Goal: Book appointment/travel/reservation

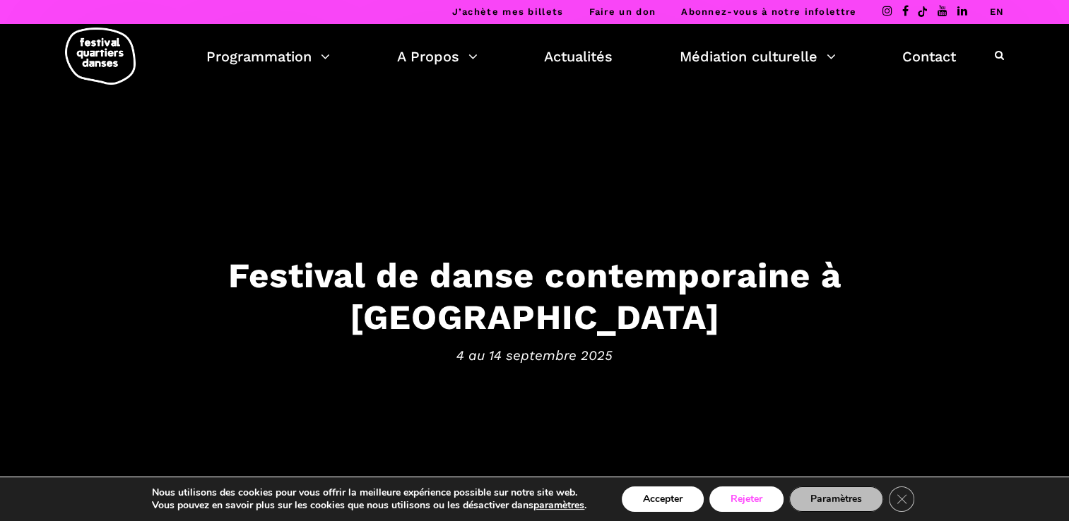
click at [769, 503] on button "Rejeter" at bounding box center [746, 499] width 74 height 25
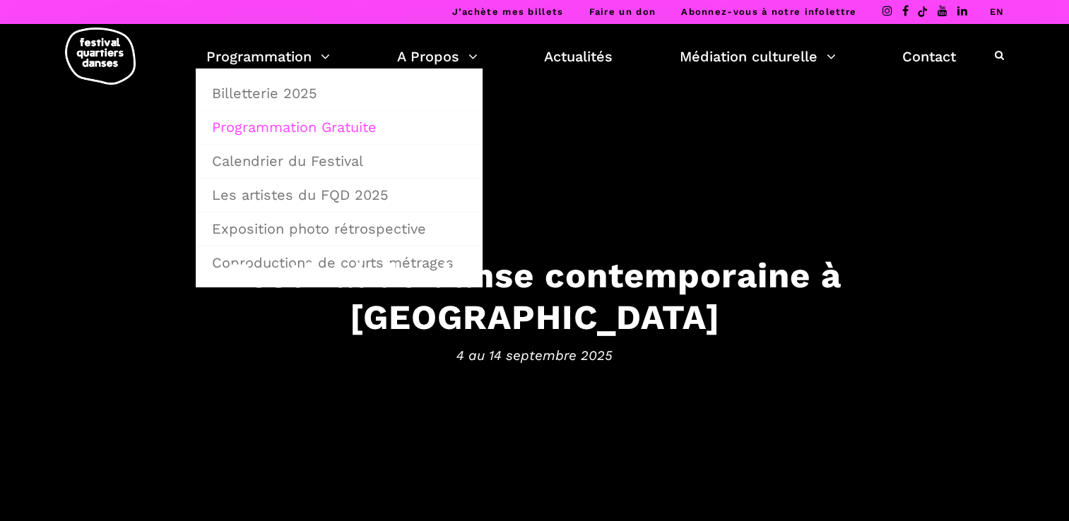
click at [291, 126] on link "Programmation Gratuite" at bounding box center [338, 127] width 271 height 32
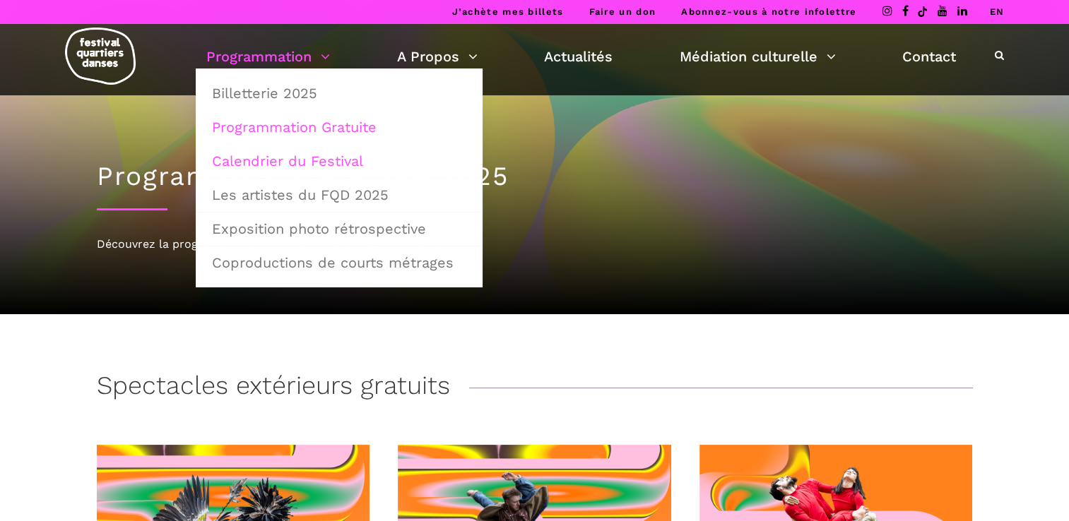
click at [276, 159] on link "Calendrier du Festival" at bounding box center [338, 161] width 271 height 32
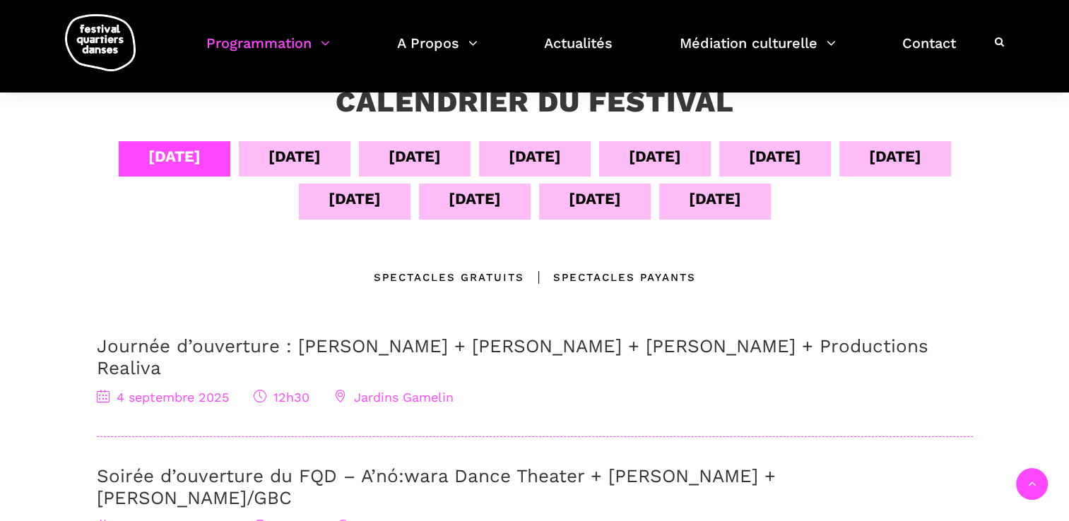
scroll to position [306, 0]
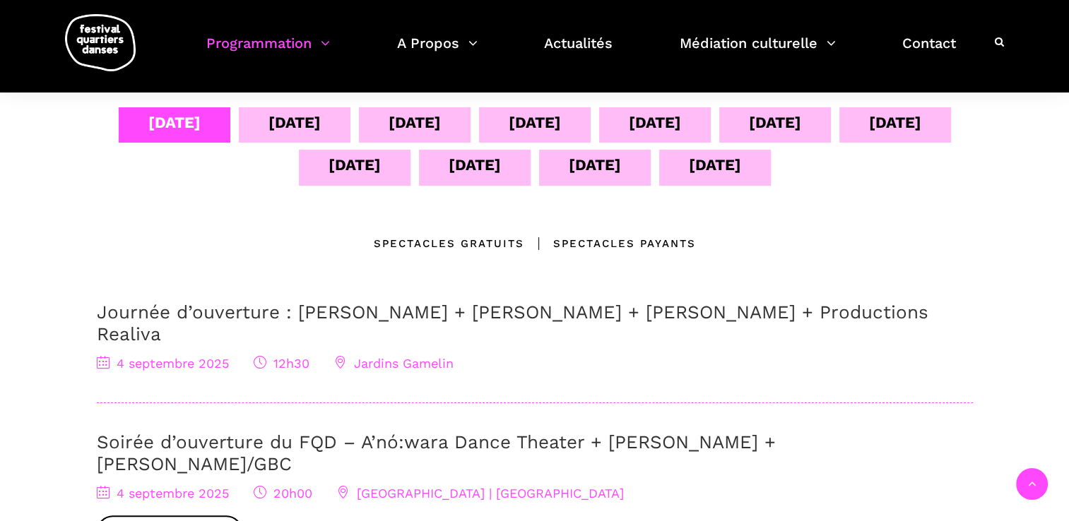
click at [600, 177] on div "13 sept" at bounding box center [595, 167] width 112 height 35
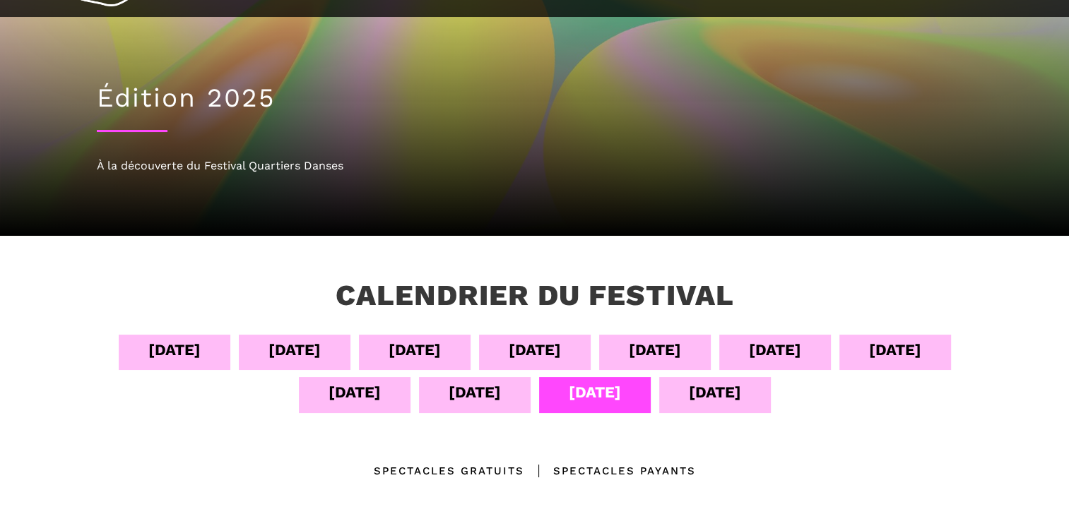
scroll to position [85, 0]
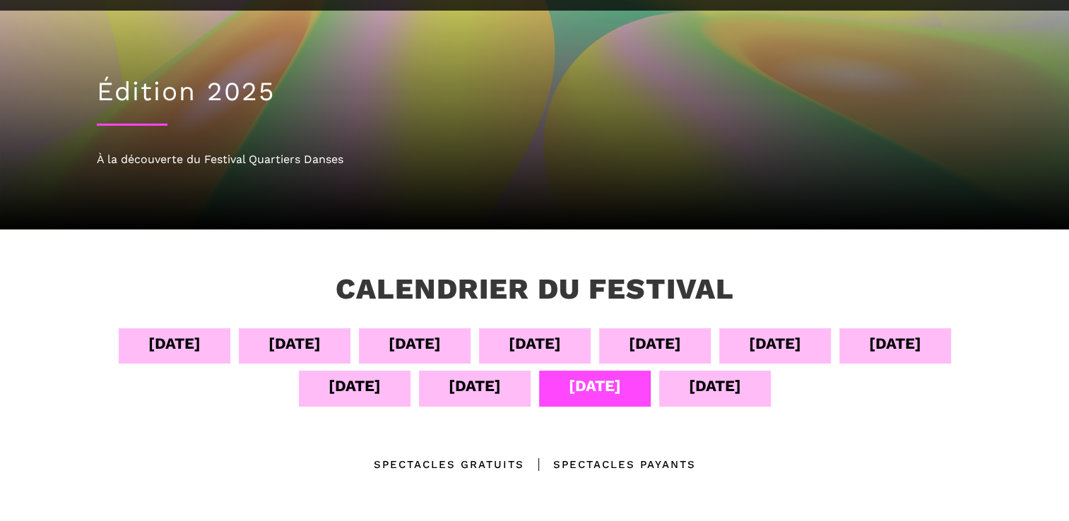
click at [740, 384] on div "14 sept" at bounding box center [715, 386] width 52 height 25
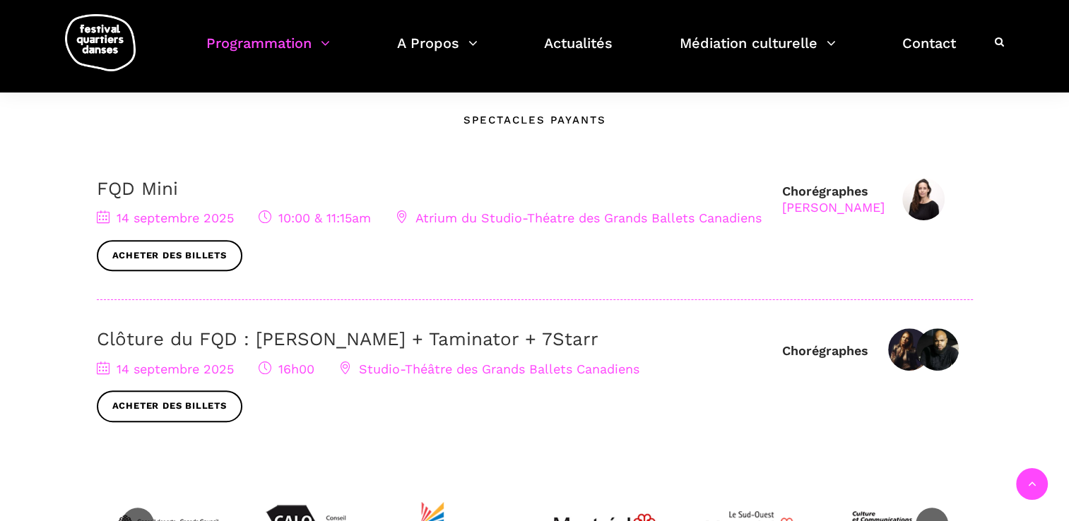
scroll to position [432, 0]
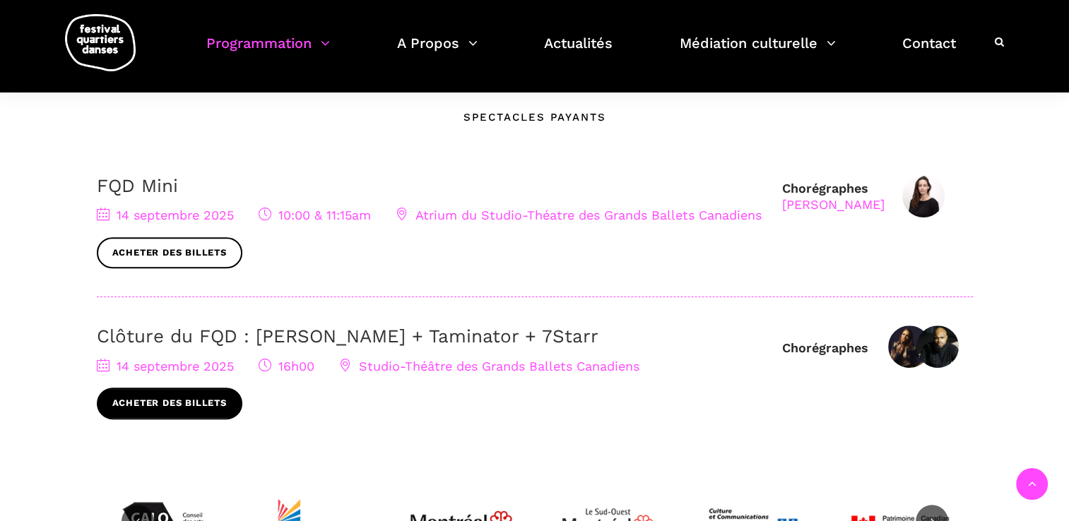
click at [218, 403] on link "Acheter des billets" at bounding box center [170, 404] width 146 height 32
click at [156, 391] on link "Acheter des billets" at bounding box center [170, 404] width 146 height 32
